Goal: Task Accomplishment & Management: Manage account settings

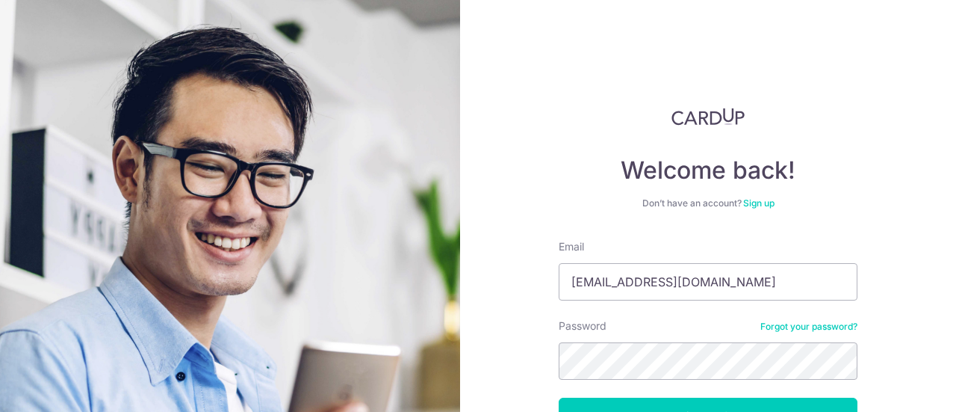
scroll to position [106, 0]
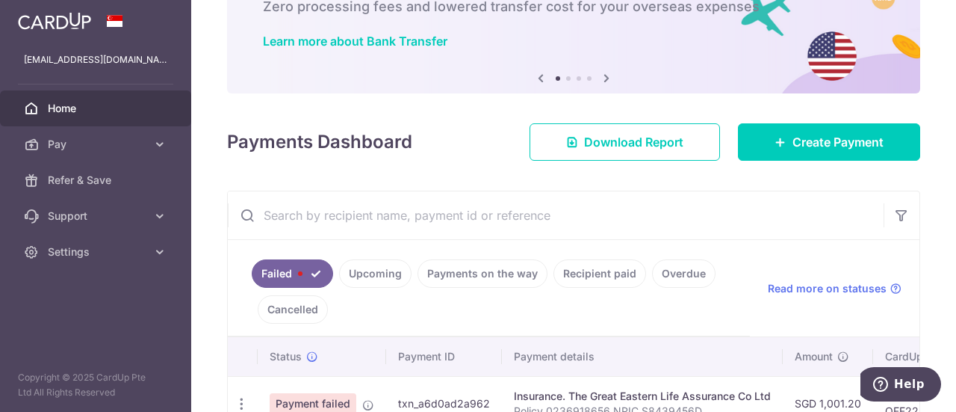
scroll to position [193, 0]
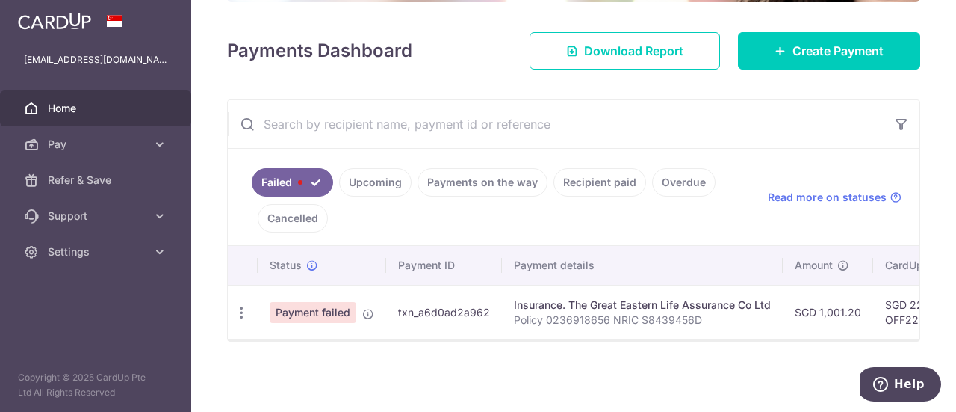
click at [306, 302] on span "Payment failed" at bounding box center [313, 312] width 87 height 21
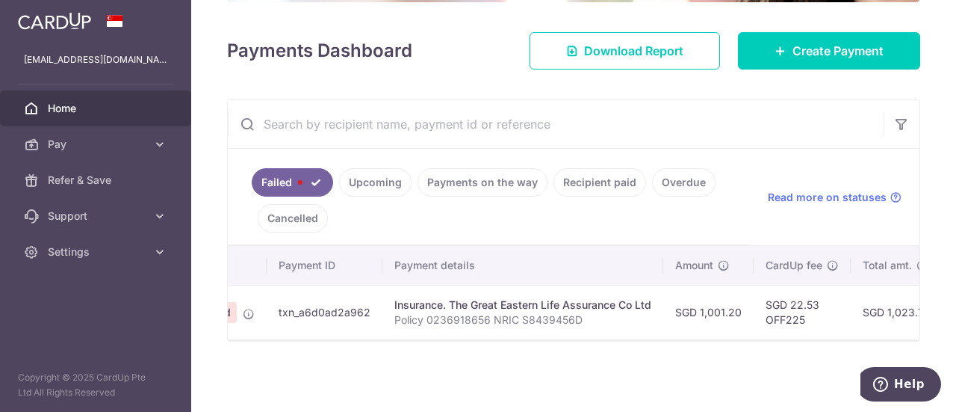
scroll to position [0, 439]
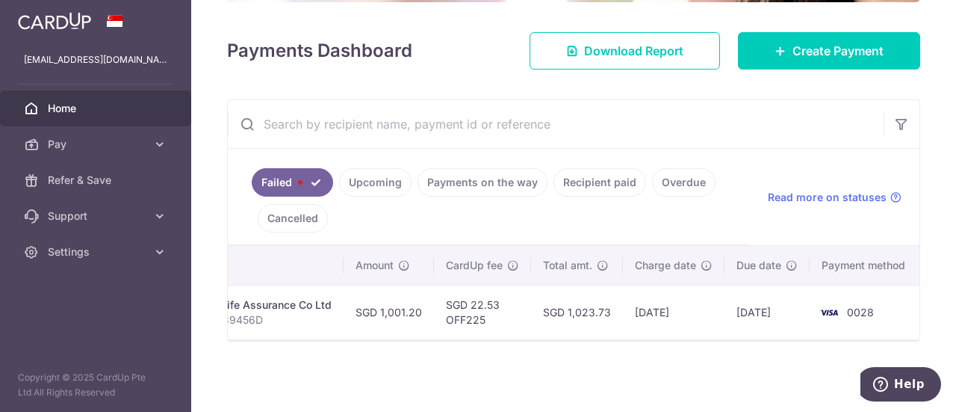
click at [841, 306] on td "0028" at bounding box center [867, 312] width 114 height 55
click at [460, 312] on td "SGD 22.53 OFF225" at bounding box center [482, 312] width 97 height 55
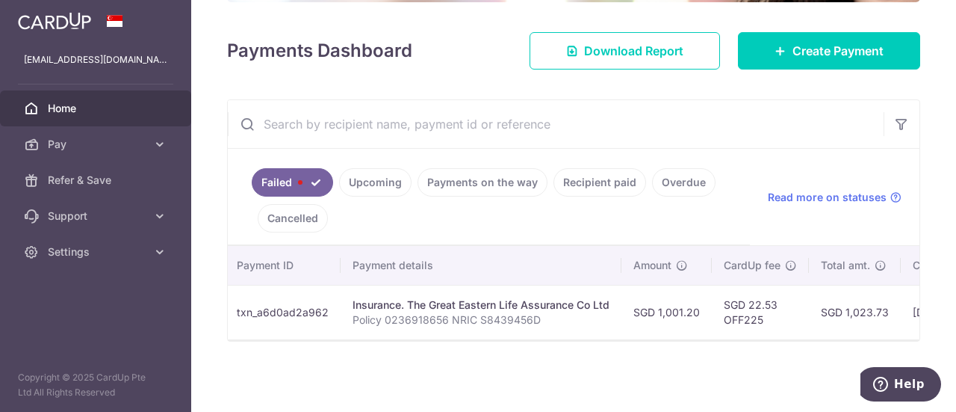
scroll to position [0, 0]
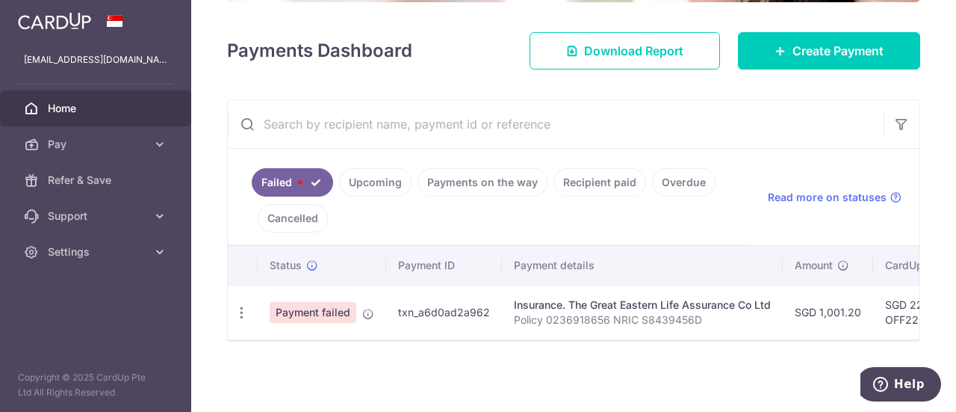
click at [300, 304] on span "Payment failed" at bounding box center [313, 312] width 87 height 21
click at [234, 307] on icon "button" at bounding box center [242, 313] width 16 height 16
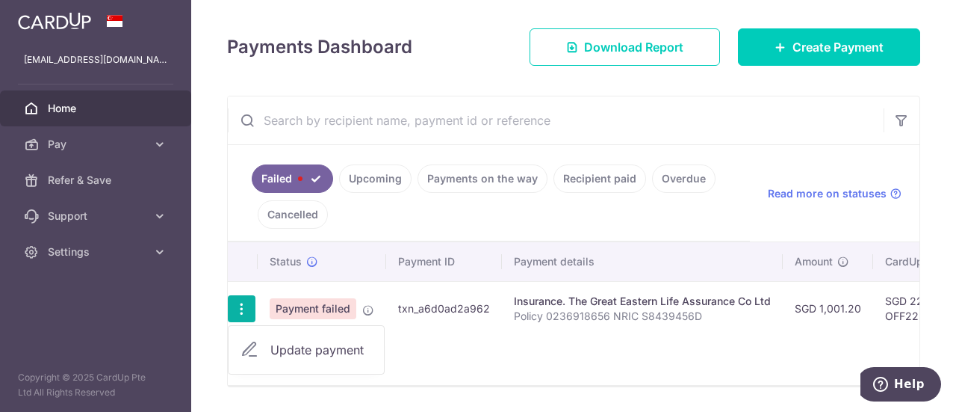
click at [313, 359] on link "Update payment" at bounding box center [306, 350] width 155 height 36
radio input "true"
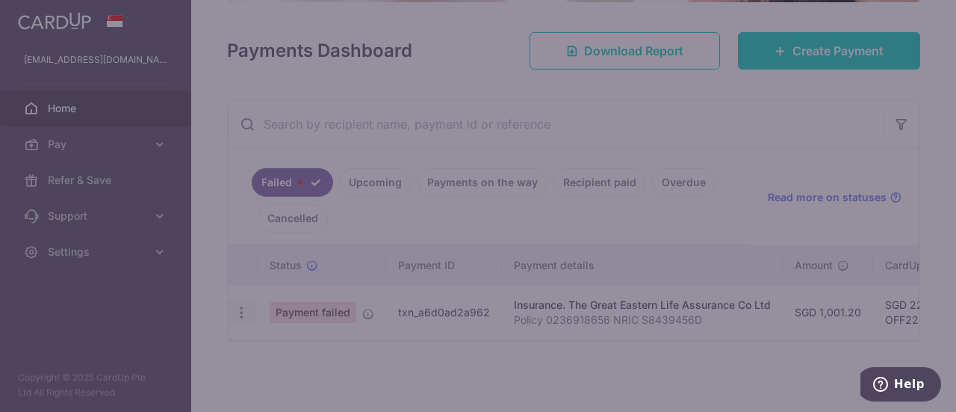
type input "1,001.20"
type input "Policy 0236918656 NRIC S8439456D"
type input "OFF225"
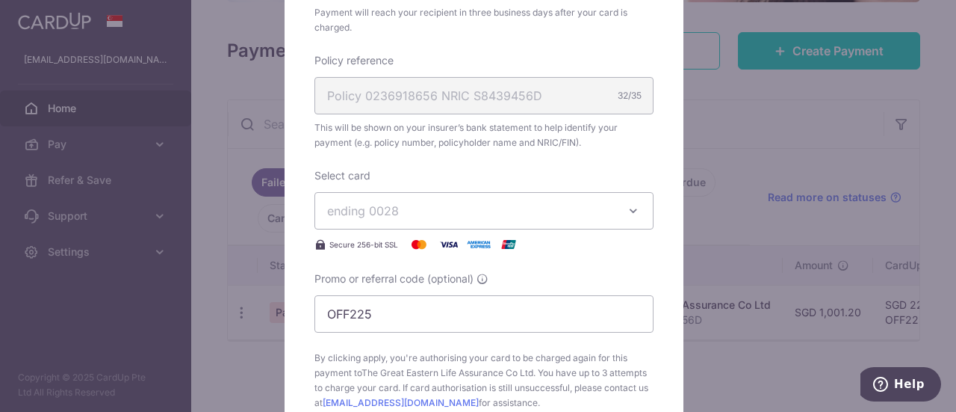
scroll to position [598, 0]
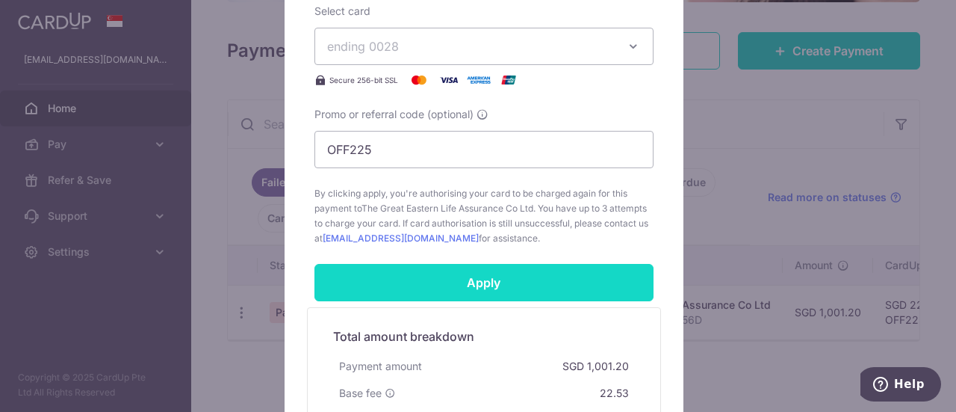
click at [423, 285] on input "Apply" at bounding box center [484, 282] width 339 height 37
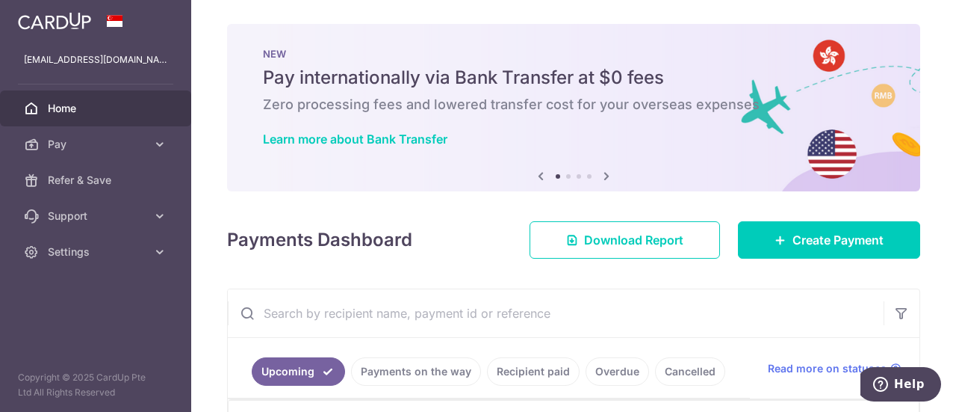
scroll to position [219, 0]
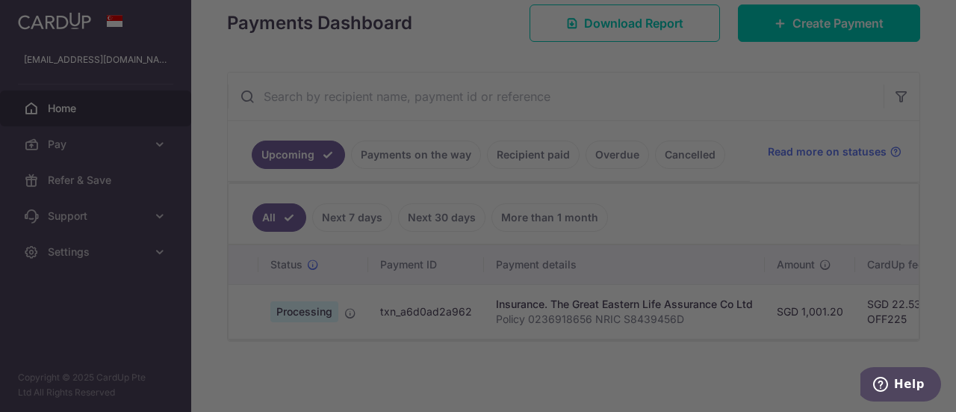
click at [791, 303] on div at bounding box center [483, 208] width 966 height 416
click at [708, 81] on div at bounding box center [483, 208] width 966 height 416
